Goal: Task Accomplishment & Management: Manage account settings

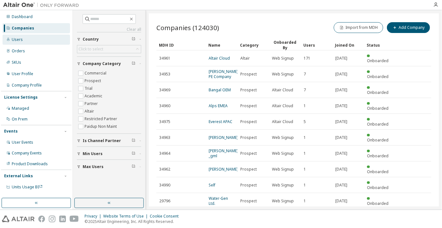
click at [41, 38] on div "Users" at bounding box center [36, 40] width 67 height 10
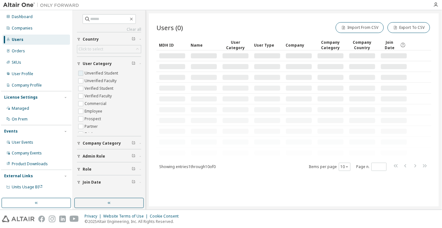
click at [105, 74] on label "Unverified Student" at bounding box center [102, 73] width 35 height 8
click at [108, 80] on label "Unverified Faculty" at bounding box center [101, 81] width 33 height 8
click at [49, 206] on button "button" at bounding box center [36, 203] width 69 height 10
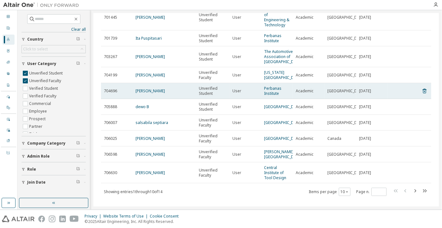
scroll to position [87, 0]
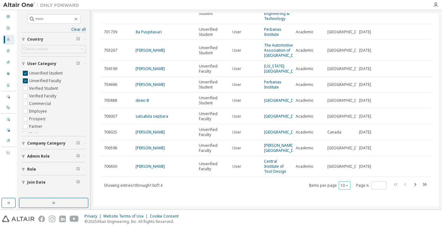
click at [339, 185] on div "10" at bounding box center [345, 185] width 12 height 8
click at [341, 186] on button "10" at bounding box center [345, 185] width 9 height 5
click at [338, 180] on div "100" at bounding box center [342, 177] width 51 height 8
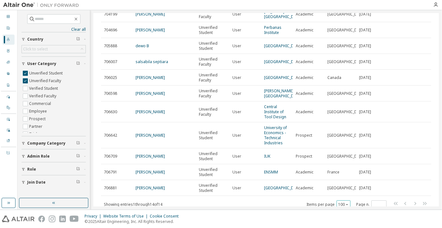
scroll to position [160, 0]
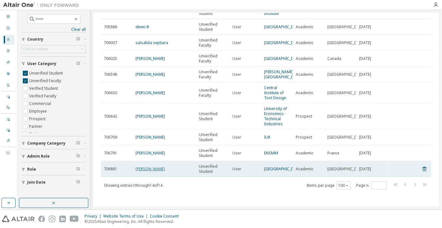
click at [143, 170] on link "[PERSON_NAME]" at bounding box center [150, 168] width 29 height 5
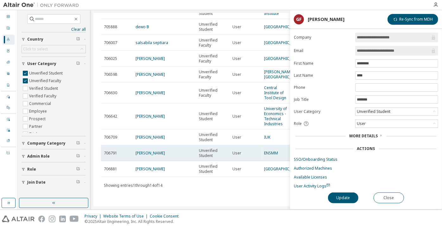
click at [146, 156] on td "[PERSON_NAME]" at bounding box center [164, 153] width 63 height 16
click at [147, 155] on link "[PERSON_NAME]" at bounding box center [150, 152] width 29 height 5
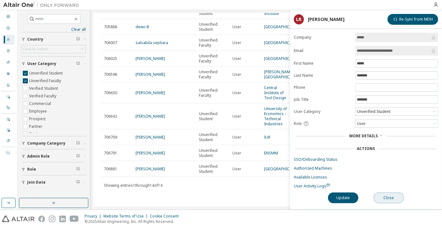
click at [385, 197] on button "Close" at bounding box center [389, 197] width 30 height 11
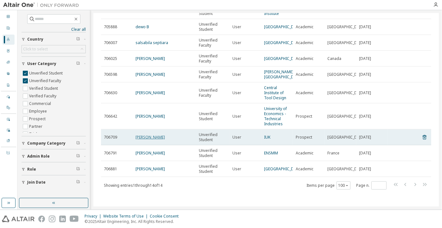
click at [150, 139] on link "[PERSON_NAME]" at bounding box center [150, 136] width 29 height 5
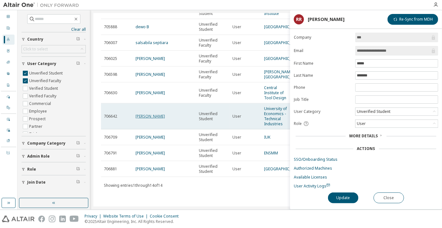
click at [152, 117] on link "[PERSON_NAME]" at bounding box center [150, 115] width 29 height 5
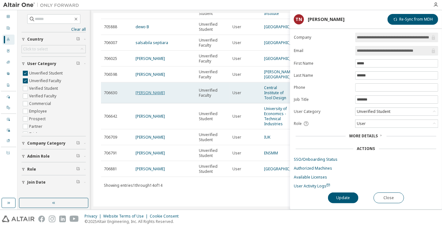
click at [151, 91] on link "[PERSON_NAME]" at bounding box center [150, 92] width 29 height 5
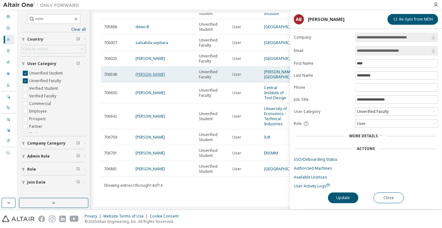
click at [150, 72] on link "[PERSON_NAME]" at bounding box center [150, 74] width 29 height 5
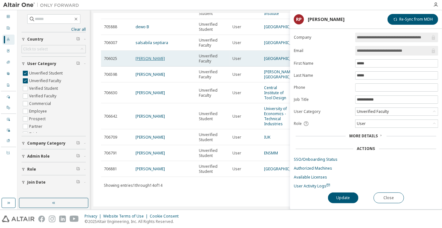
click at [142, 56] on link "[PERSON_NAME]" at bounding box center [150, 58] width 29 height 5
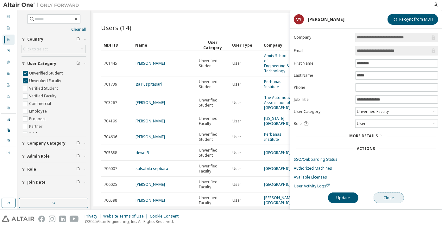
click at [392, 192] on button "Close" at bounding box center [389, 197] width 30 height 11
